Goal: Browse casually

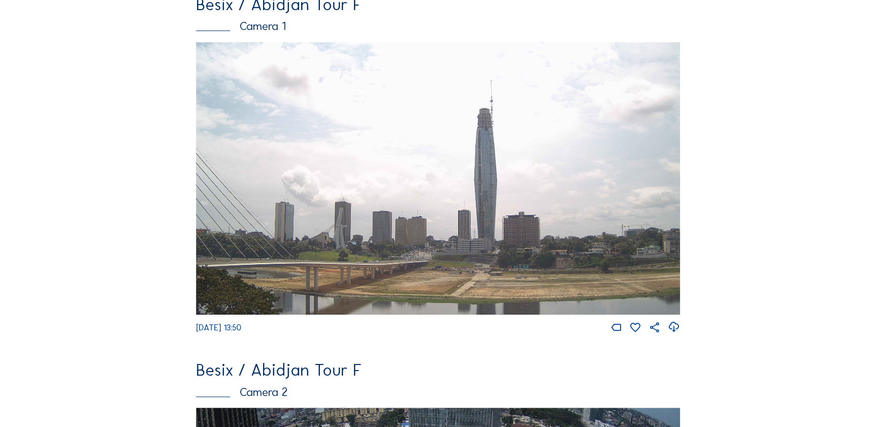
scroll to position [231, 0]
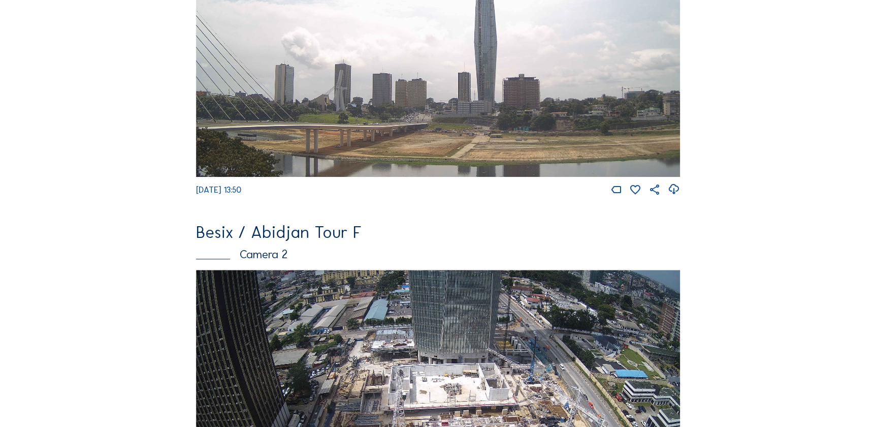
click at [310, 327] on img at bounding box center [438, 406] width 485 height 273
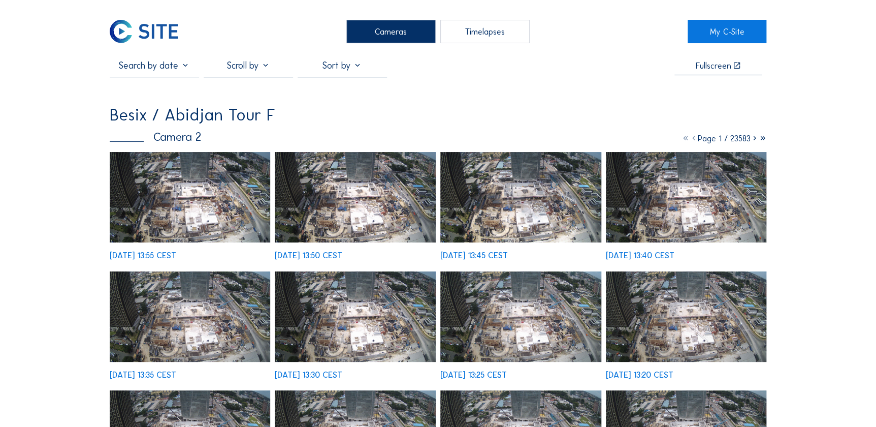
click at [183, 197] on img at bounding box center [190, 197] width 161 height 90
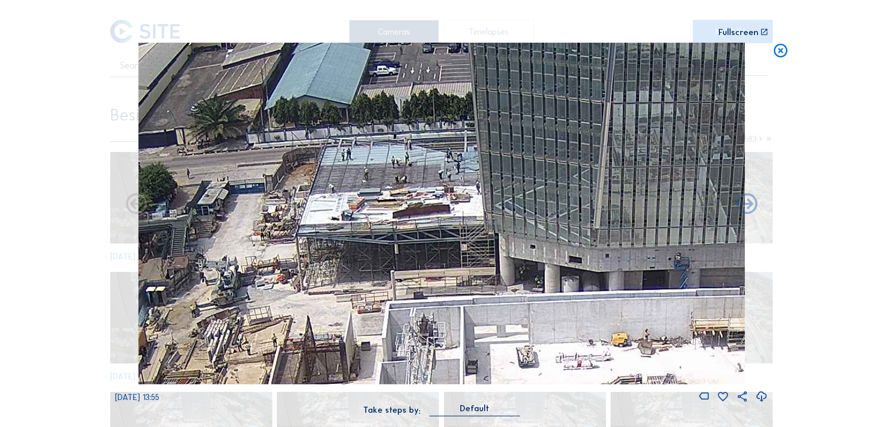
drag, startPoint x: 421, startPoint y: 129, endPoint x: 386, endPoint y: 181, distance: 63.4
click at [386, 181] on img at bounding box center [441, 213] width 607 height 341
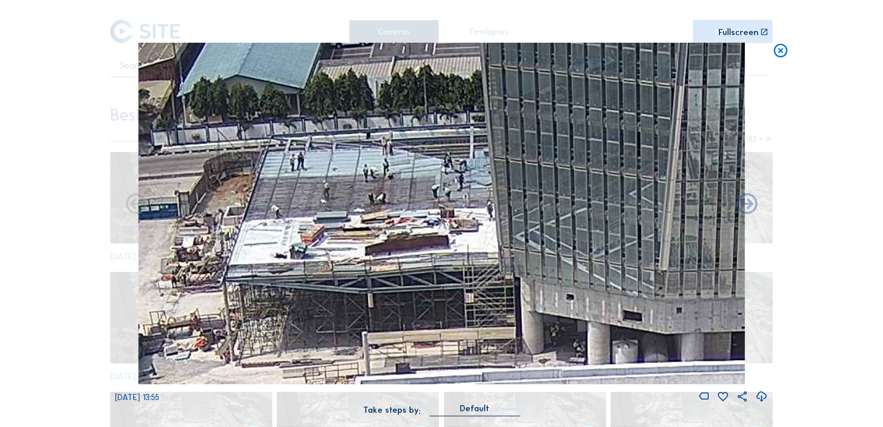
drag, startPoint x: 371, startPoint y: 186, endPoint x: 364, endPoint y: 188, distance: 7.4
click at [364, 188] on img at bounding box center [441, 213] width 607 height 341
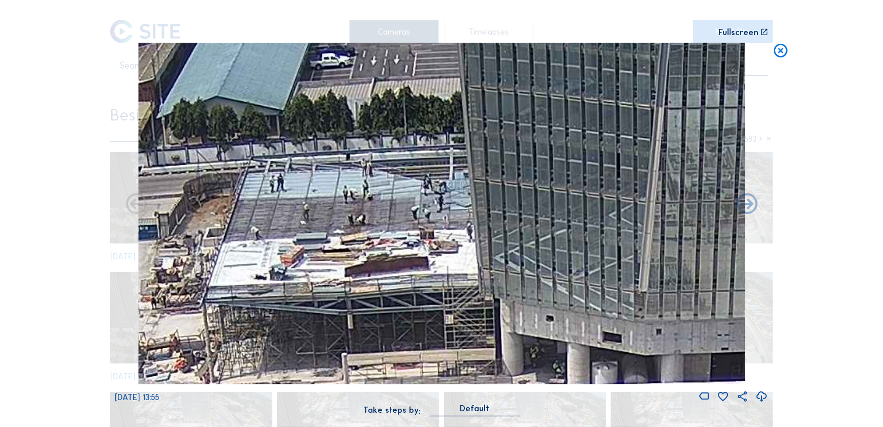
drag, startPoint x: 367, startPoint y: 180, endPoint x: 352, endPoint y: 201, distance: 25.7
click at [352, 201] on img at bounding box center [441, 213] width 607 height 341
drag, startPoint x: 357, startPoint y: 216, endPoint x: 348, endPoint y: 235, distance: 20.0
click at [348, 235] on img at bounding box center [441, 213] width 607 height 341
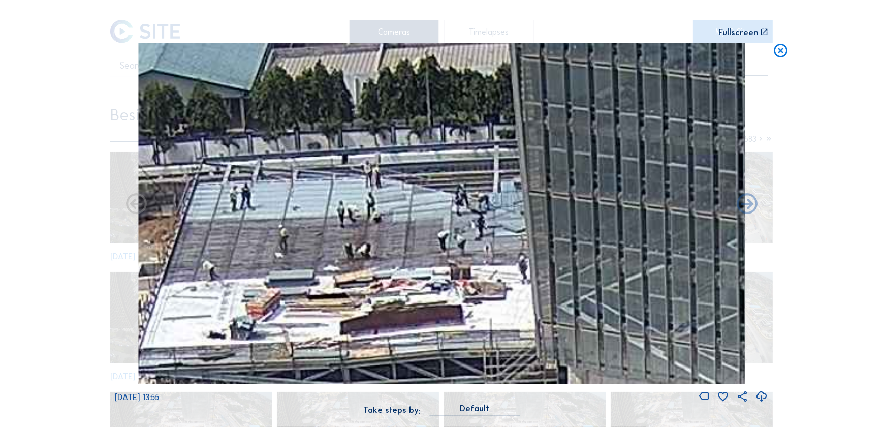
drag, startPoint x: 330, startPoint y: 210, endPoint x: 350, endPoint y: 211, distance: 19.8
click at [350, 211] on img at bounding box center [441, 213] width 607 height 341
